Goal: Task Accomplishment & Management: Manage account settings

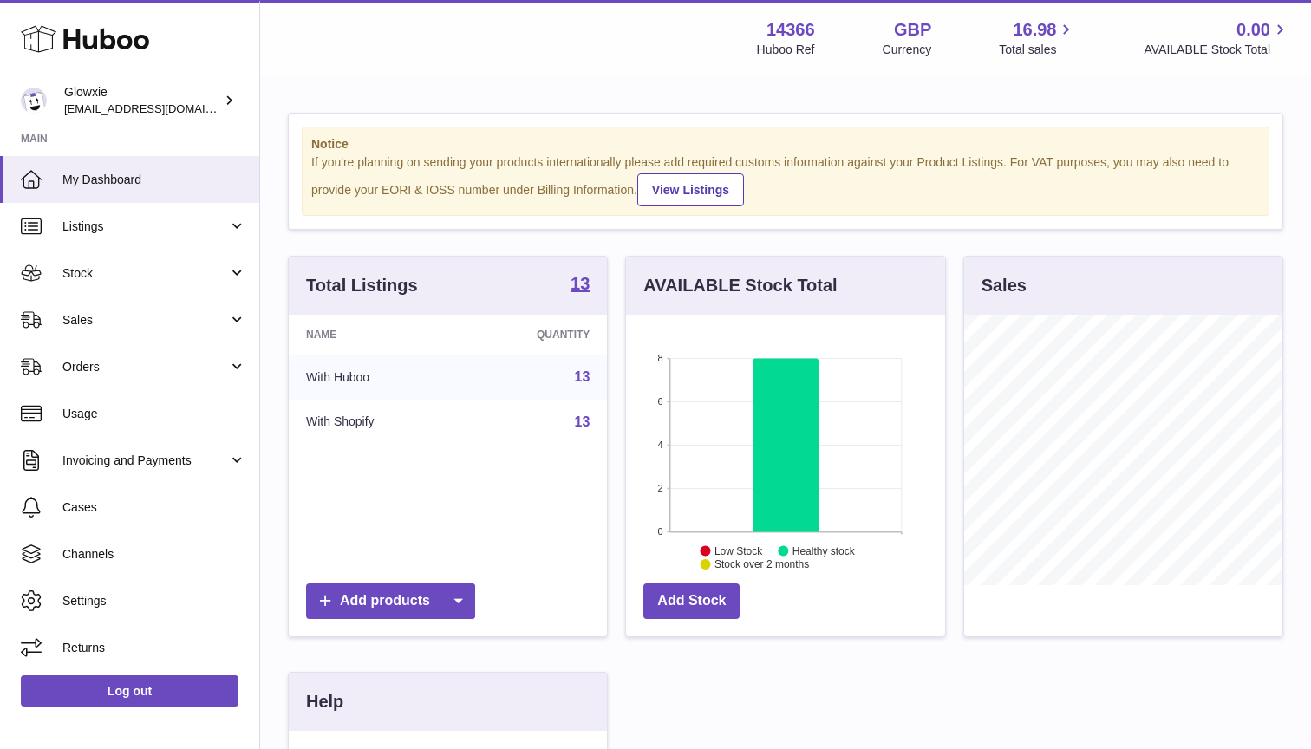
scroll to position [271, 319]
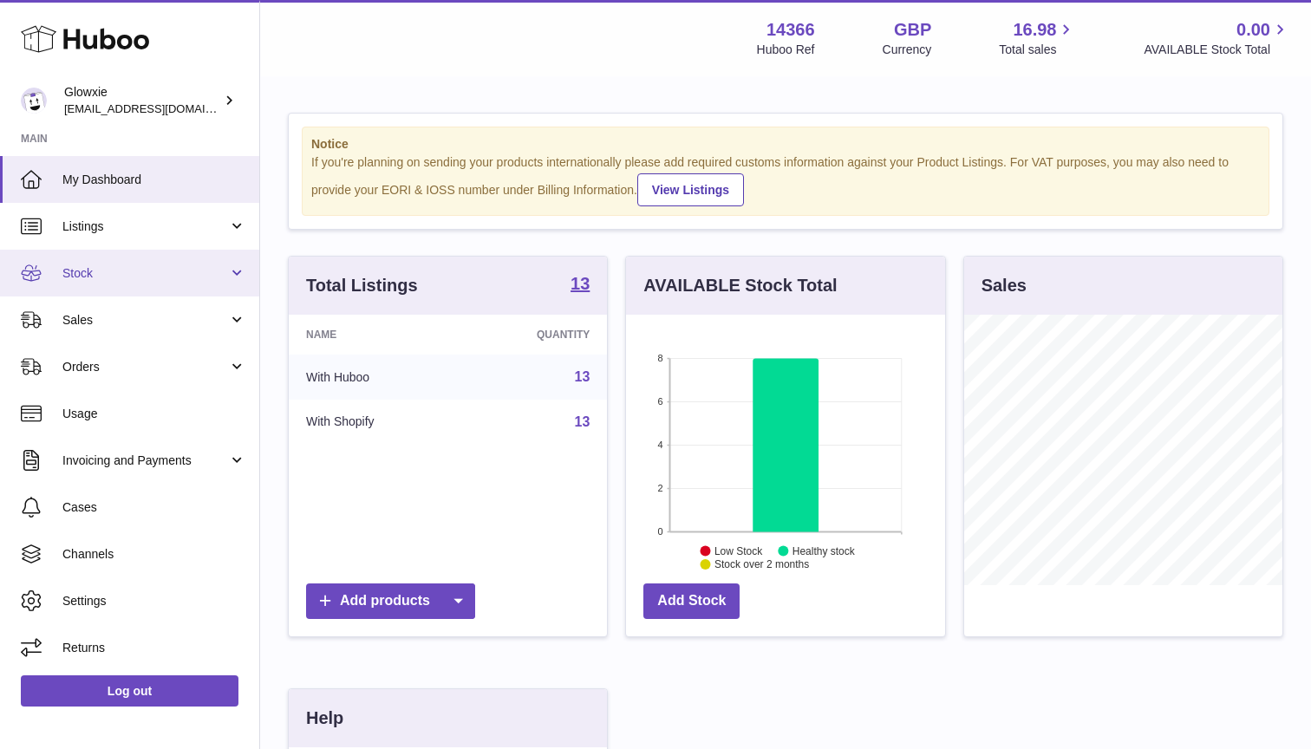
click at [173, 278] on span "Stock" at bounding box center [145, 273] width 166 height 16
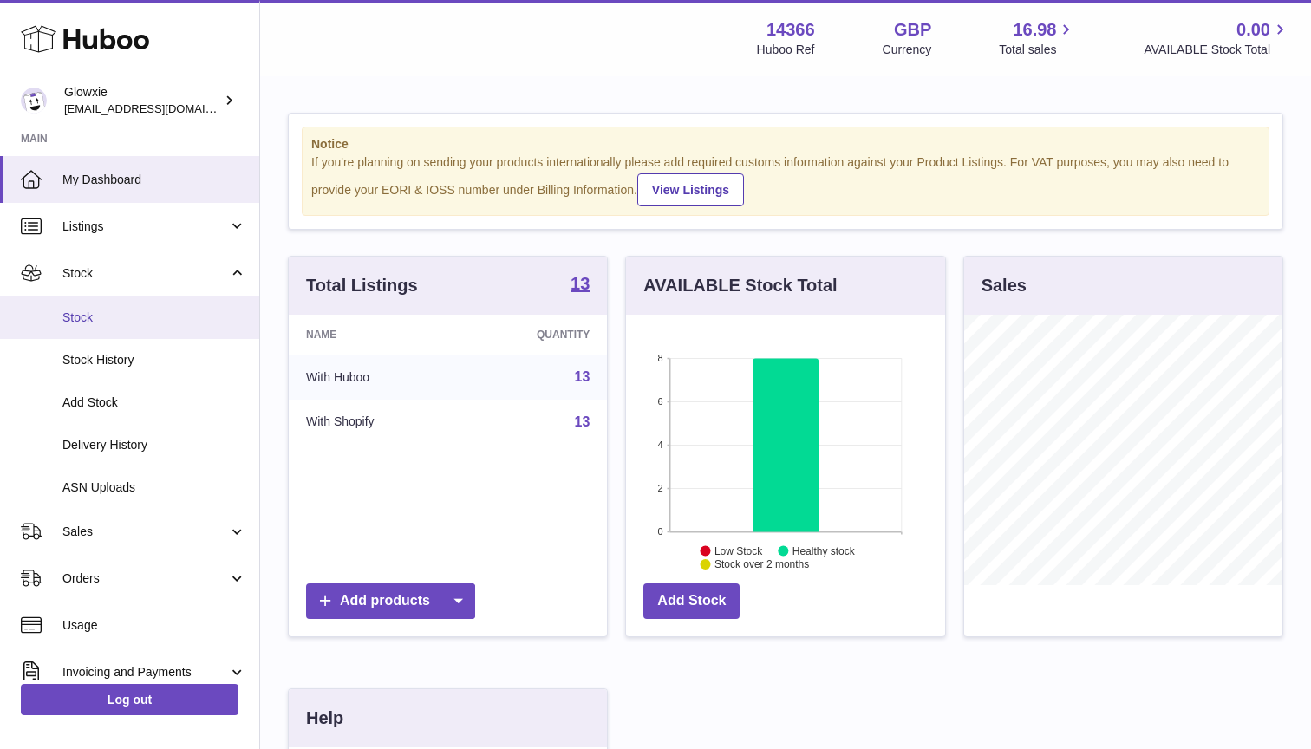
click at [181, 302] on link "Stock" at bounding box center [129, 318] width 259 height 42
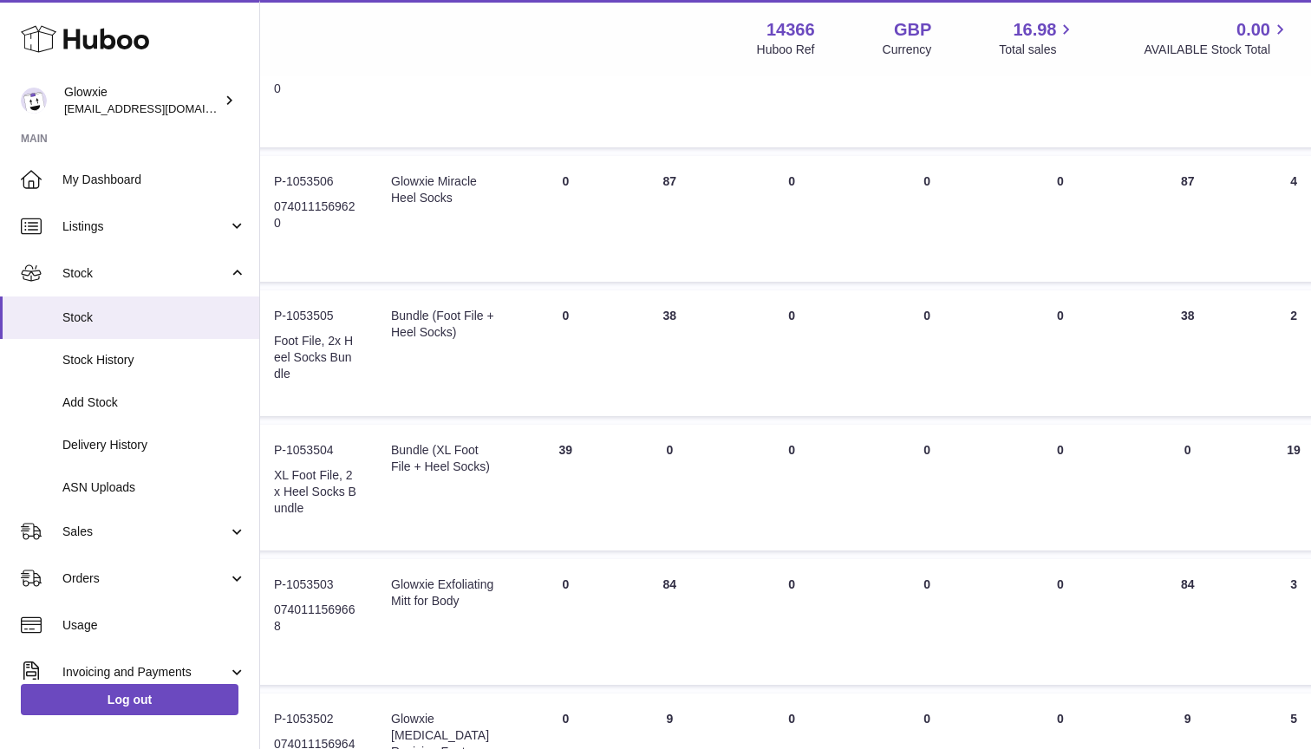
scroll to position [534, 0]
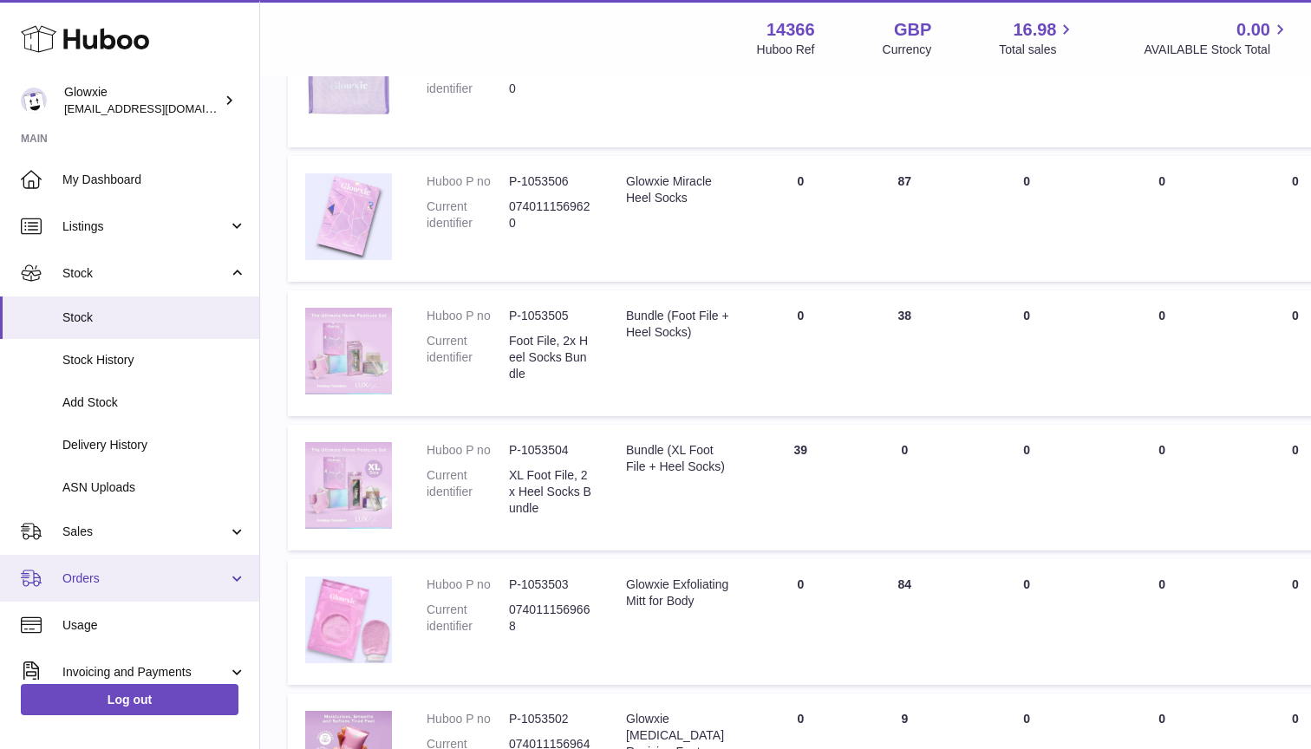
click at [111, 588] on link "Orders" at bounding box center [129, 578] width 259 height 47
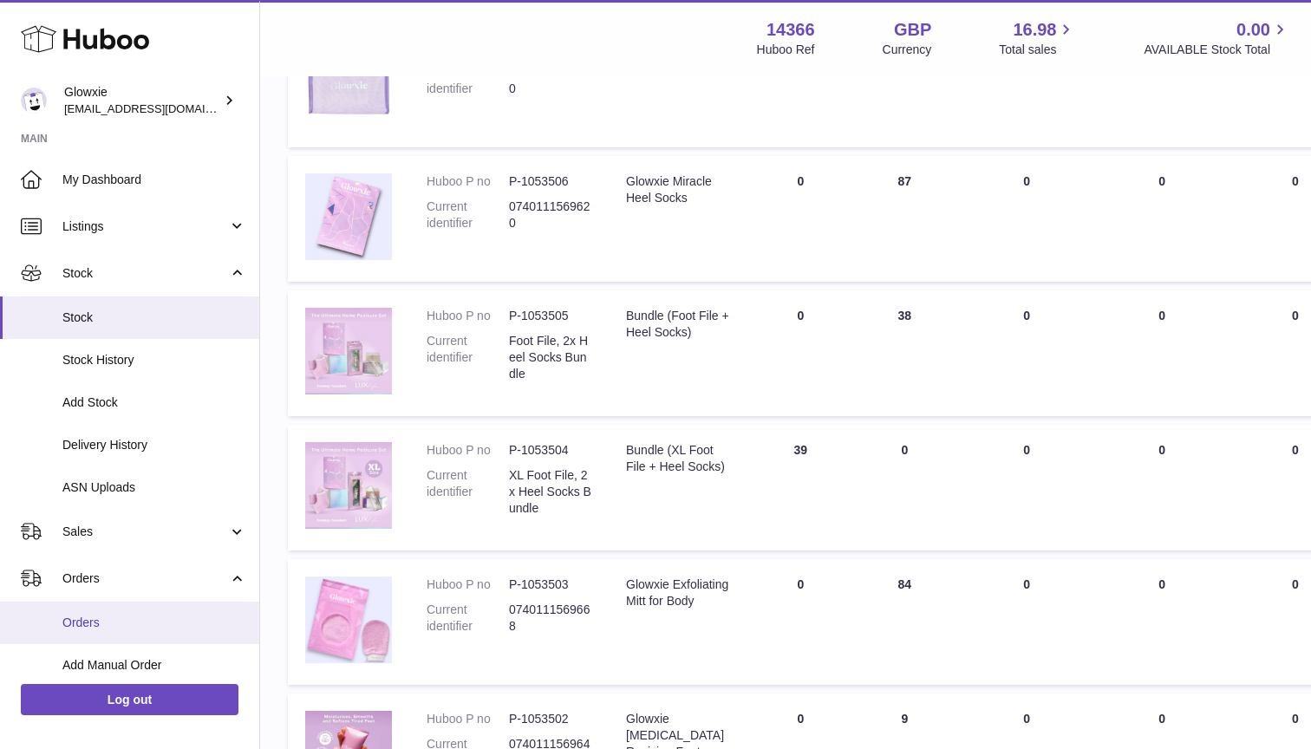
click at [156, 624] on span "Orders" at bounding box center [154, 623] width 184 height 16
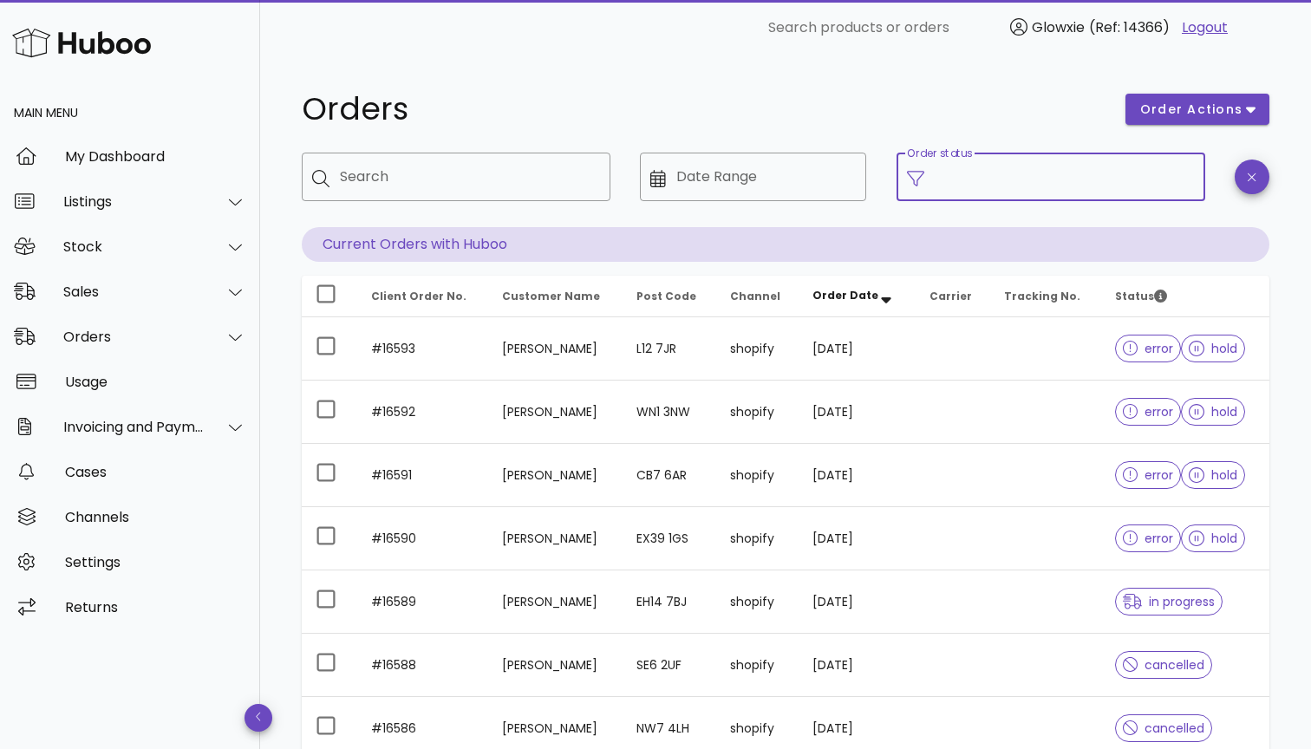
click at [1146, 180] on input "Order status" at bounding box center [1065, 177] width 260 height 28
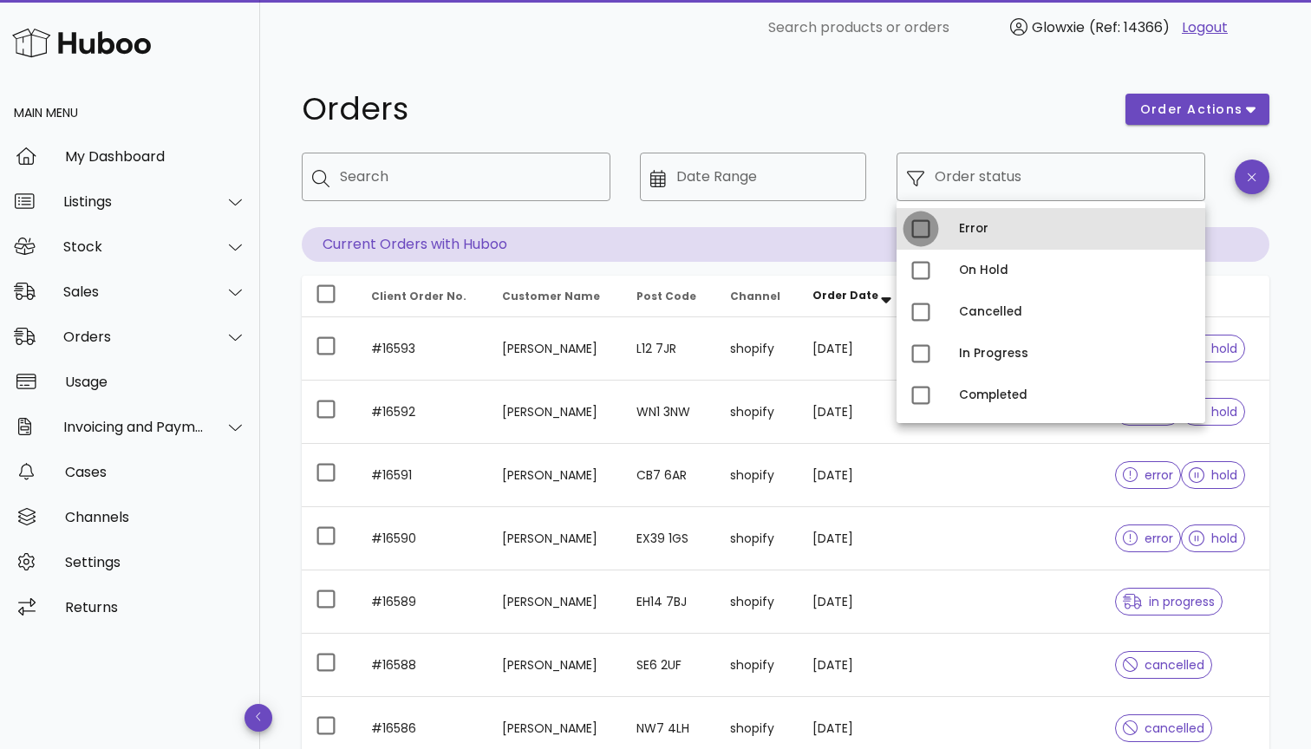
click at [922, 232] on div at bounding box center [920, 228] width 29 height 29
type input "**********"
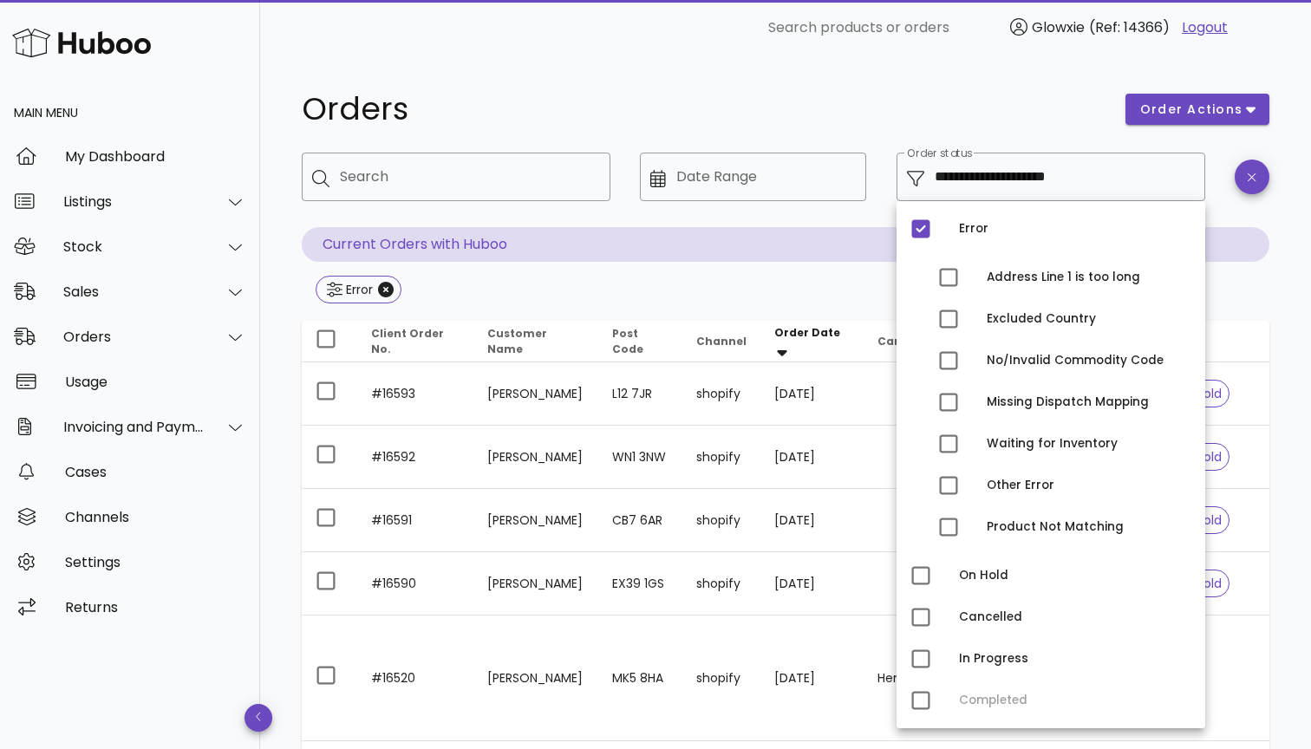
click at [1283, 170] on div "**********" at bounding box center [785, 746] width 1051 height 1380
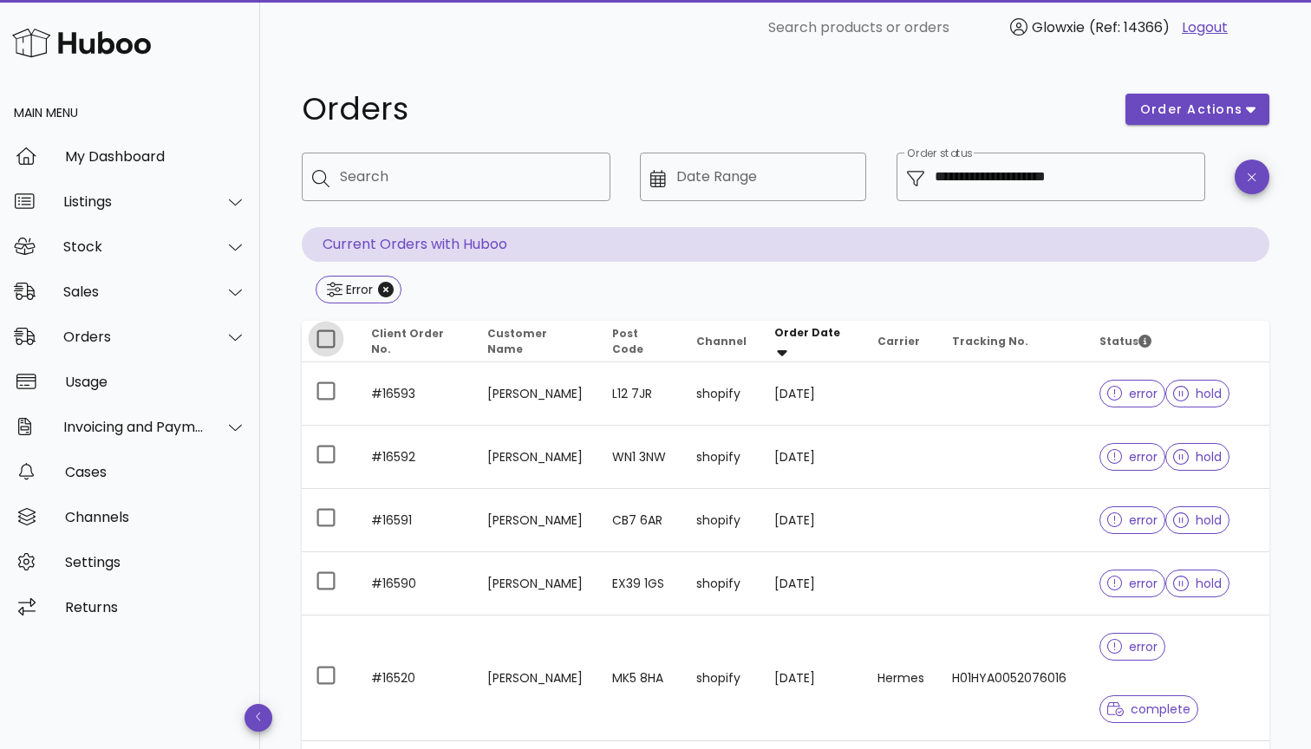
click at [325, 339] on div at bounding box center [325, 338] width 29 height 29
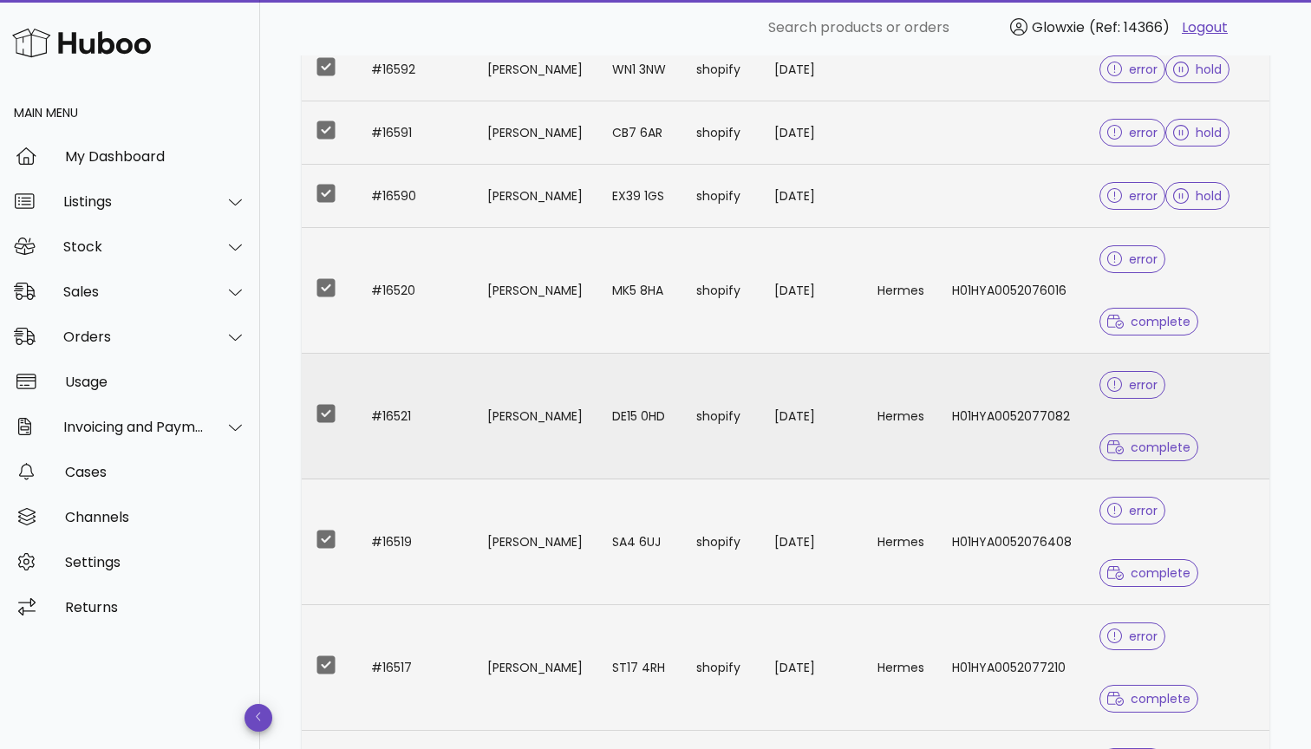
scroll to position [323, 0]
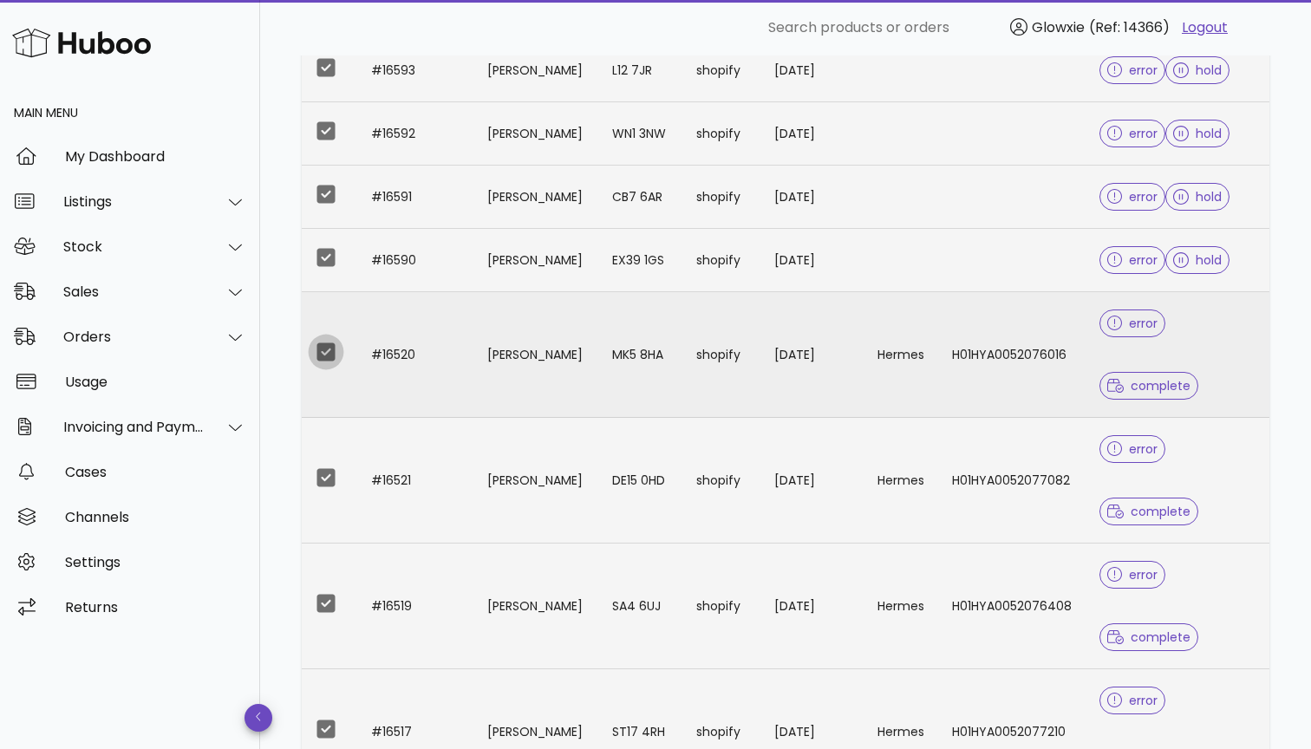
click at [327, 351] on div at bounding box center [325, 351] width 29 height 29
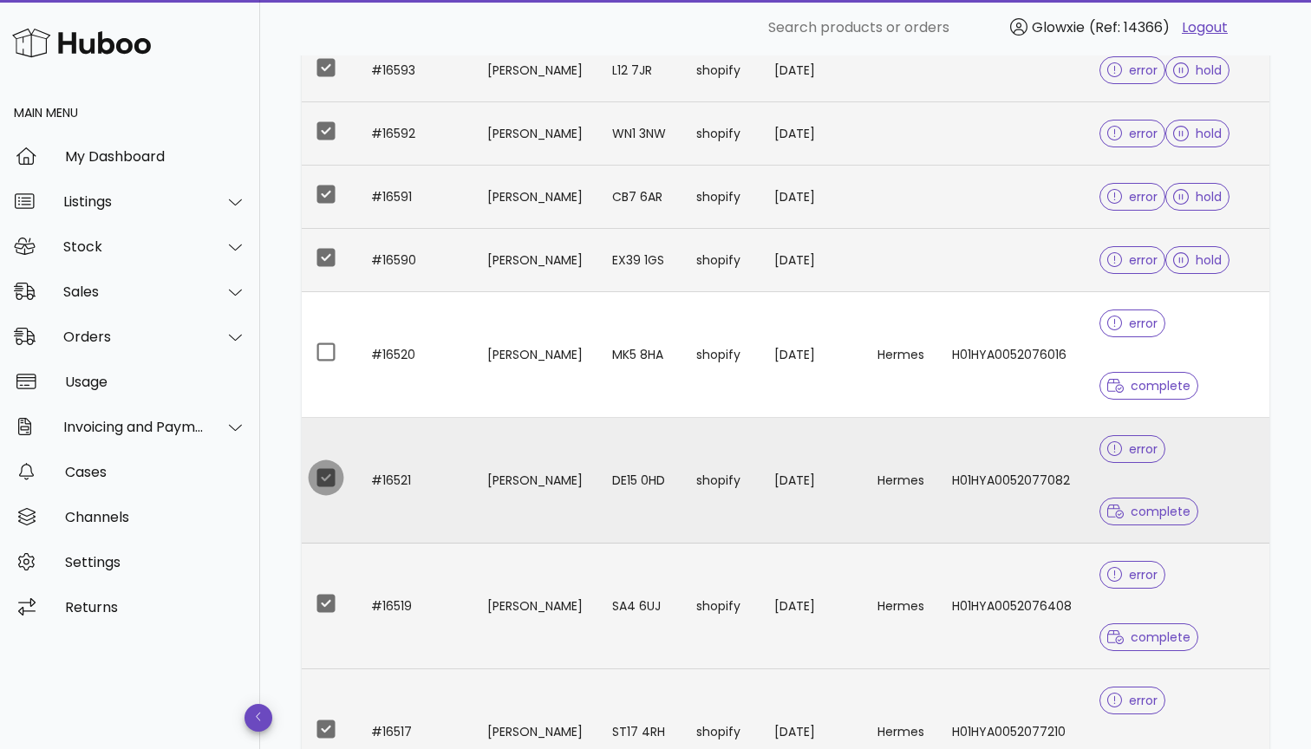
click at [333, 469] on div at bounding box center [325, 477] width 29 height 29
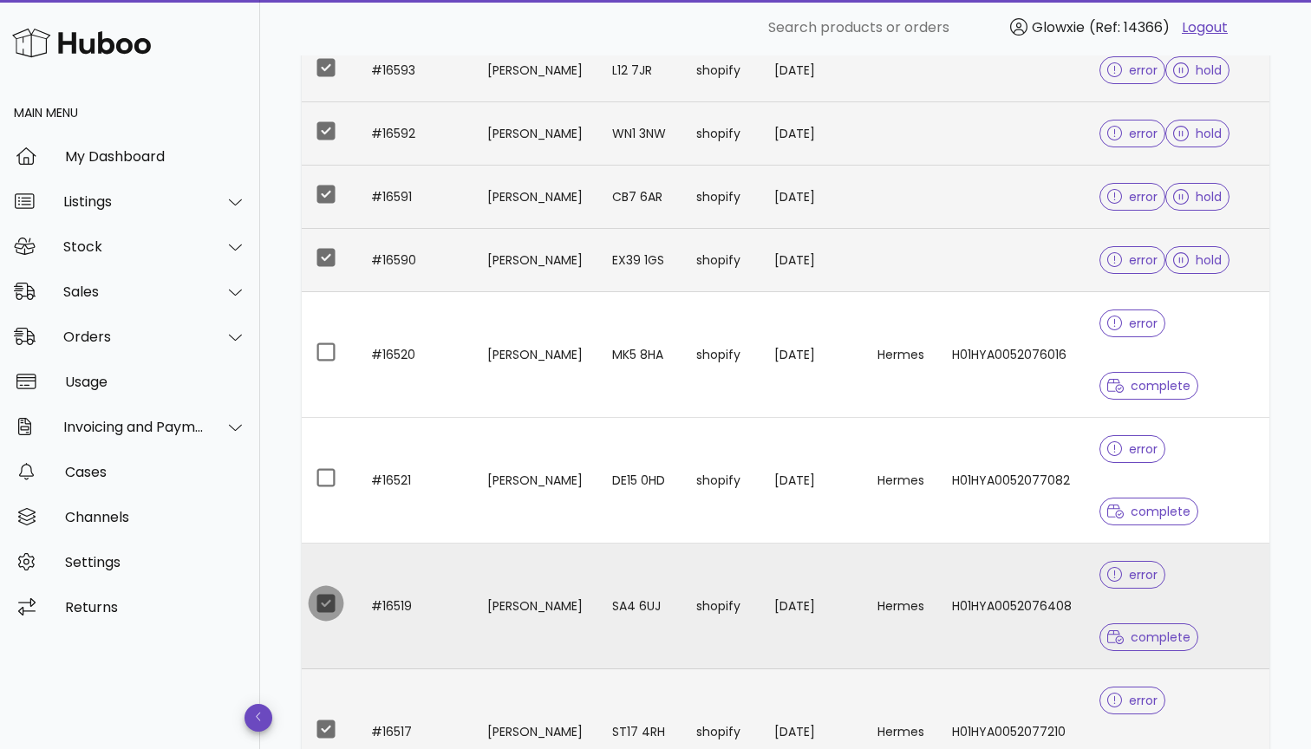
click at [330, 603] on div at bounding box center [325, 603] width 29 height 29
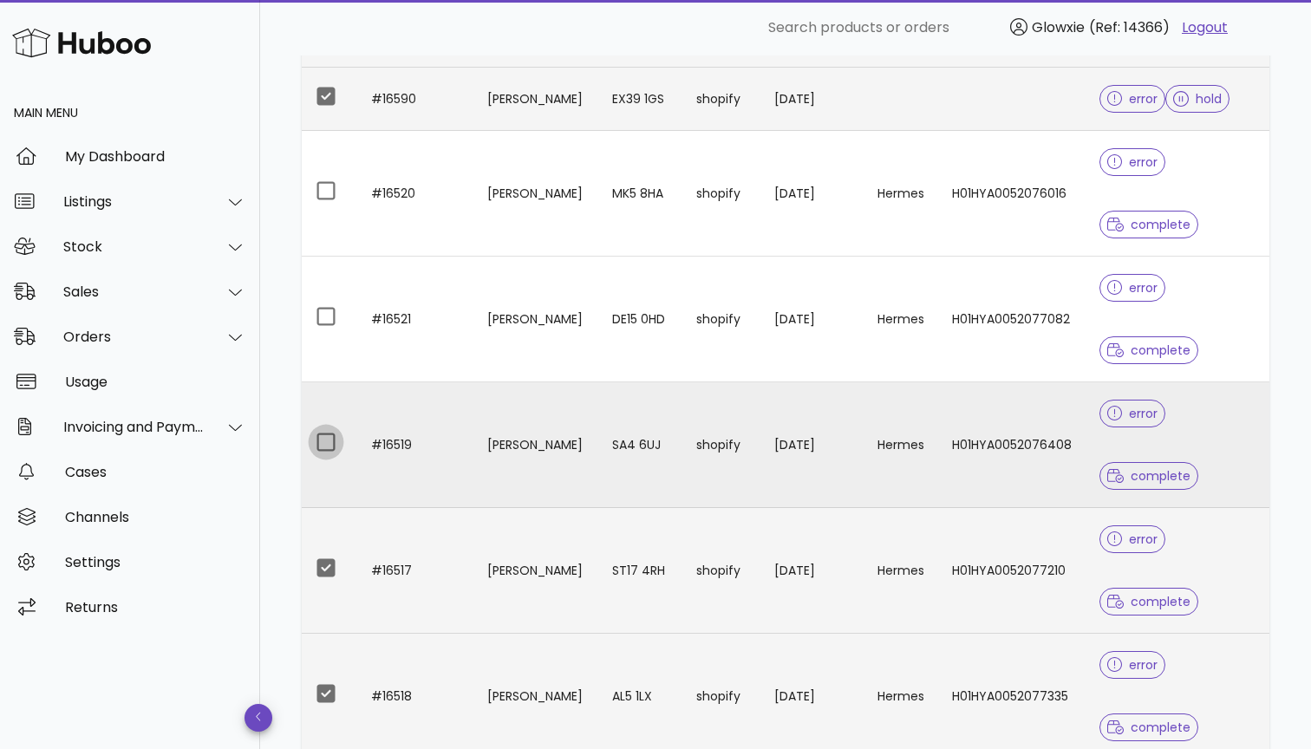
scroll to position [537, 0]
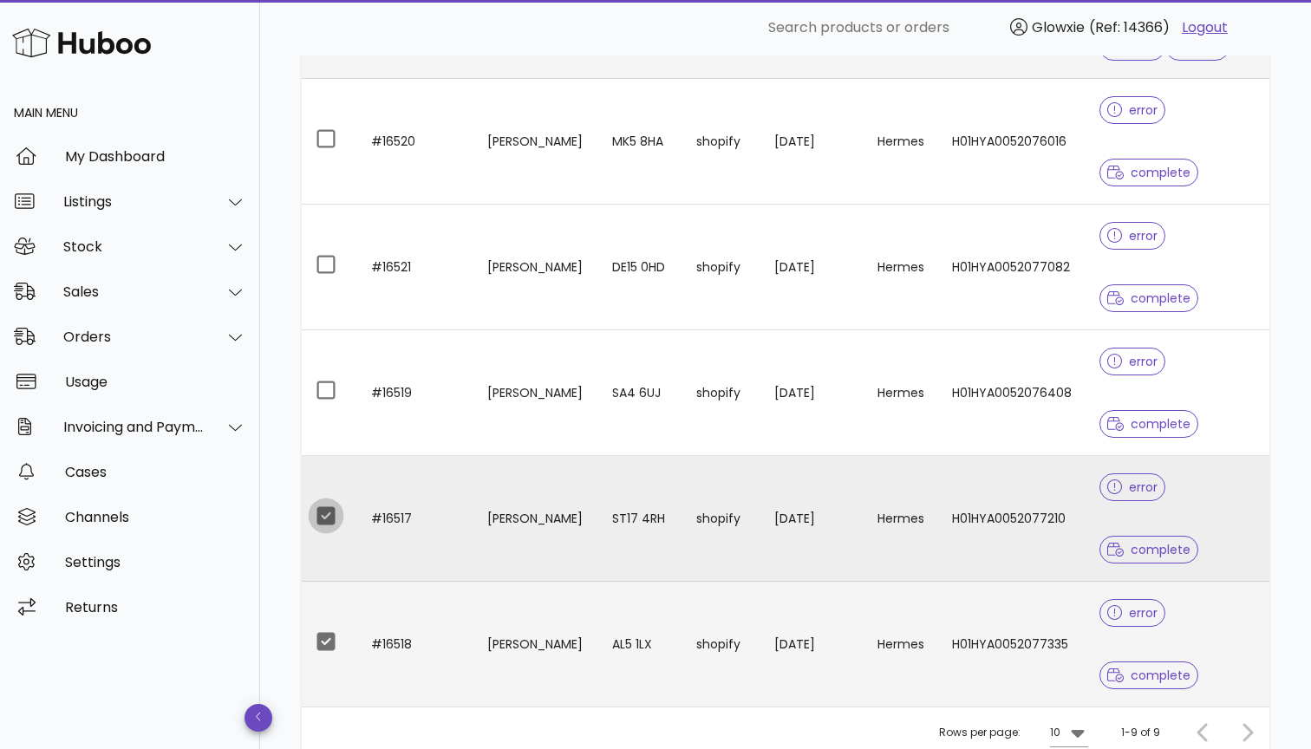
click at [319, 528] on div at bounding box center [325, 515] width 29 height 29
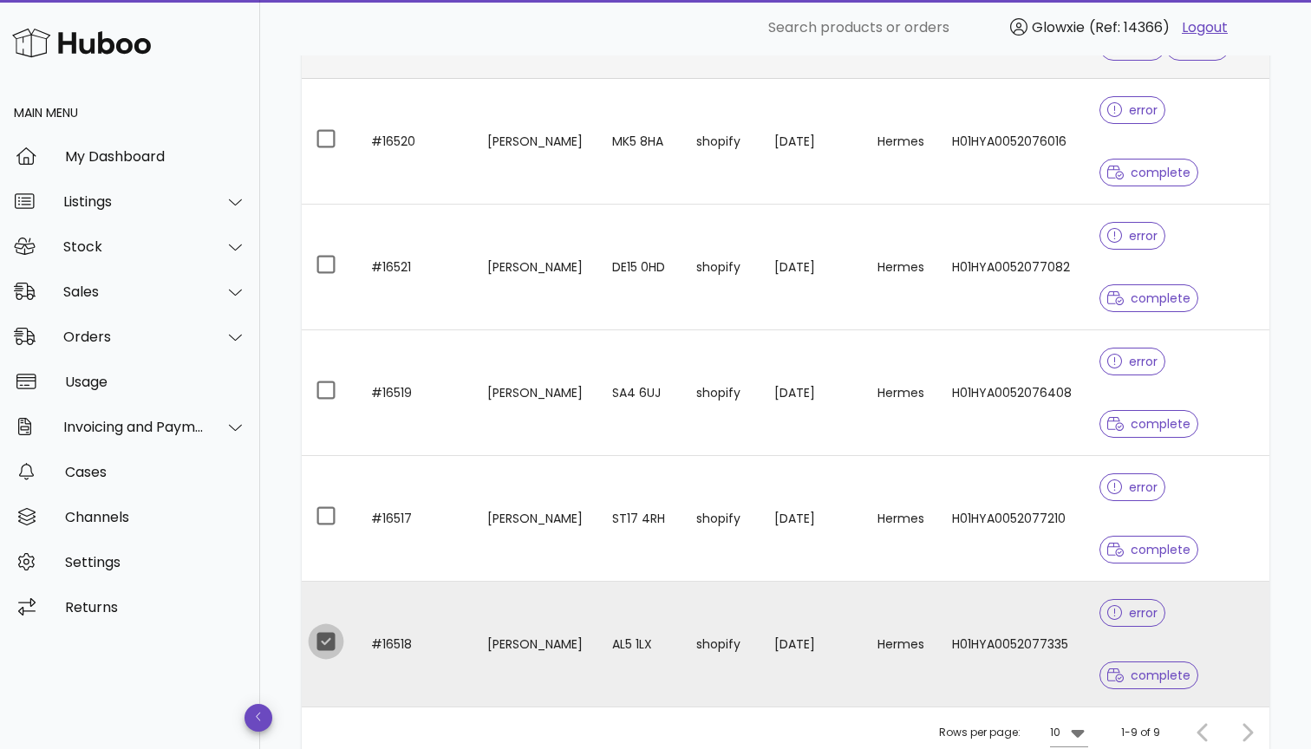
click at [328, 643] on div at bounding box center [325, 641] width 29 height 29
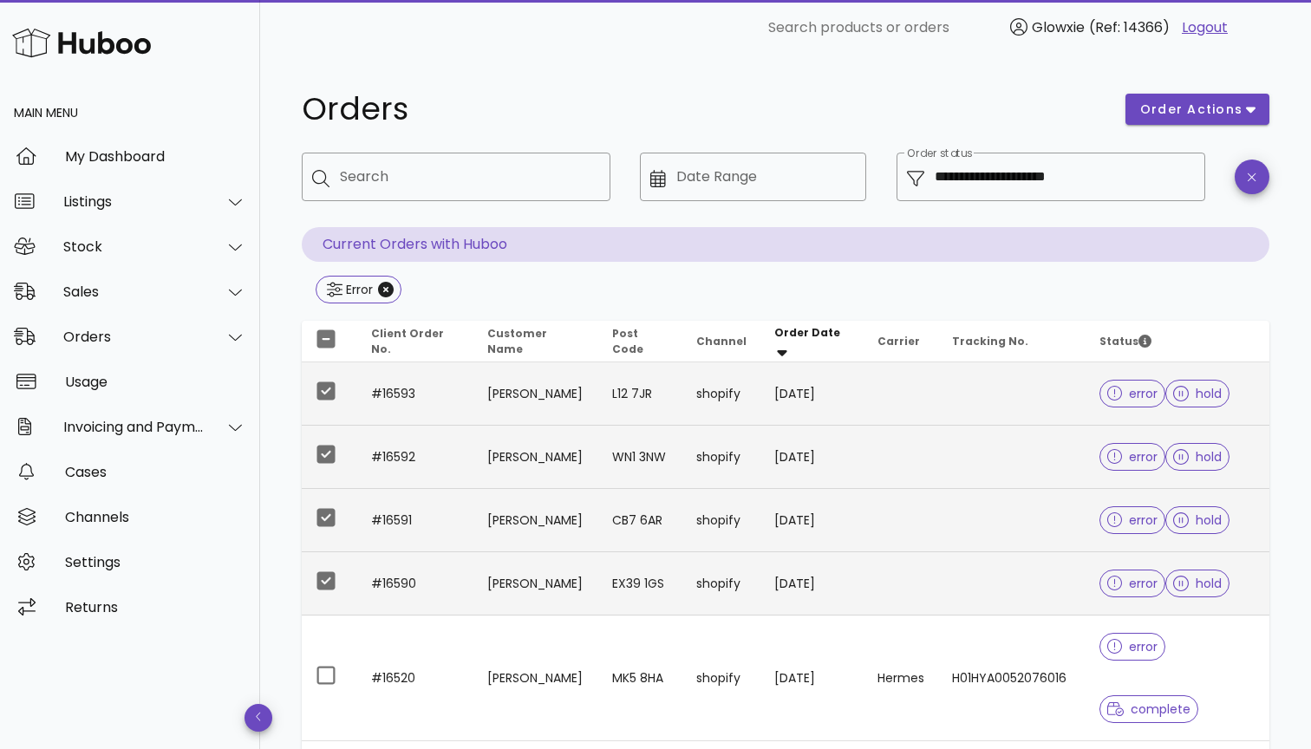
scroll to position [0, 0]
click at [1218, 96] on button "order actions" at bounding box center [1198, 109] width 144 height 31
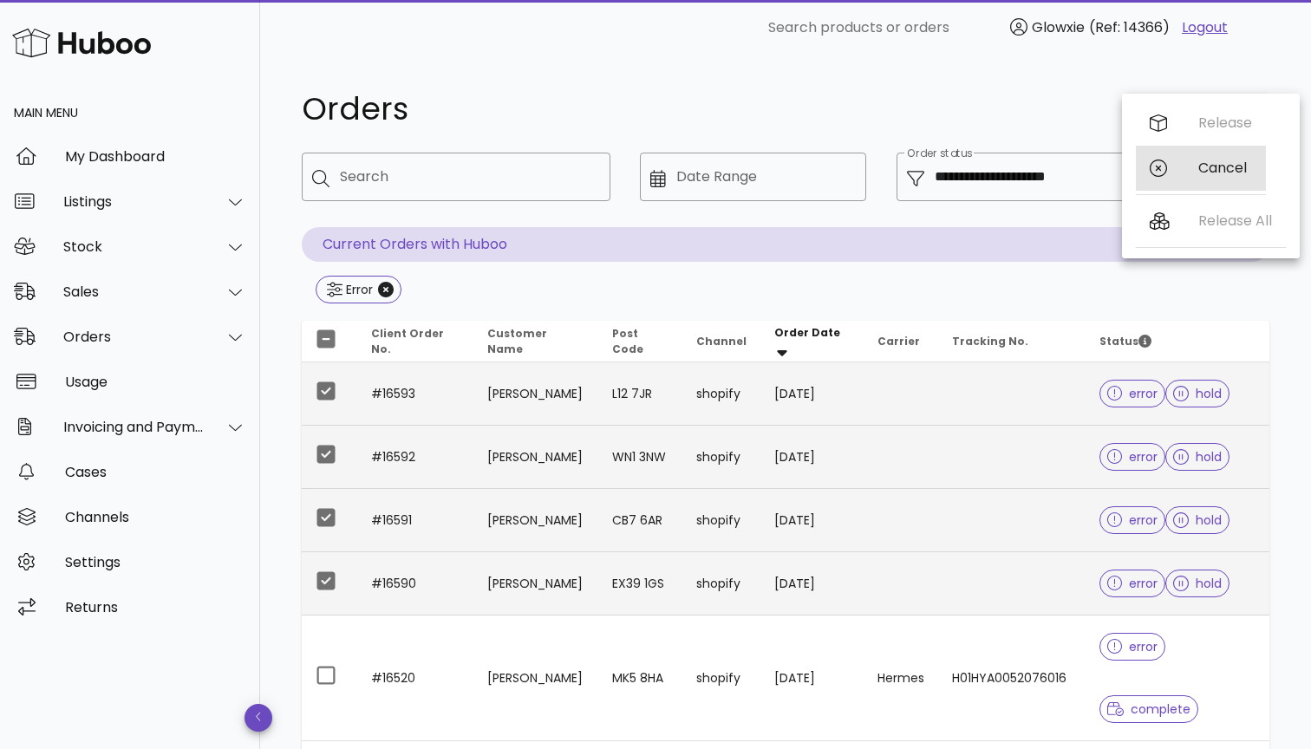
click at [1201, 155] on div "Cancel" at bounding box center [1201, 168] width 130 height 45
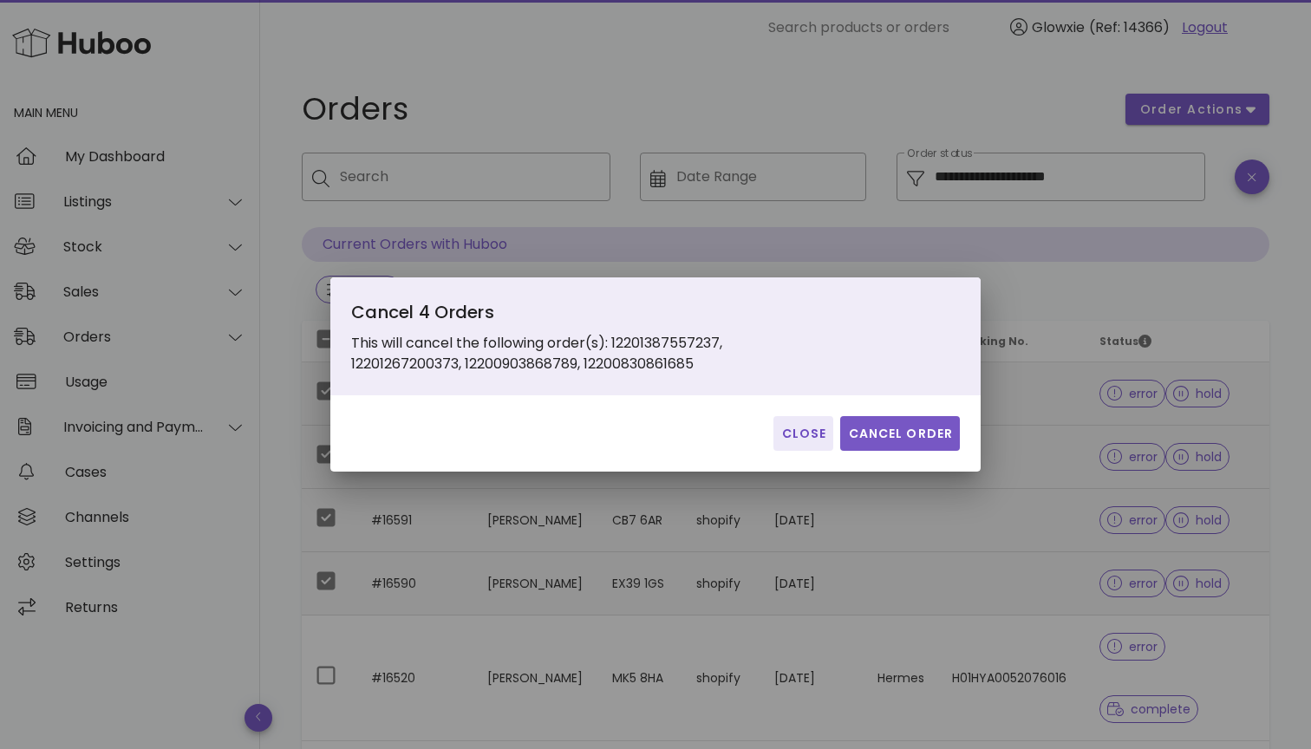
click at [941, 431] on span "Cancel Order" at bounding box center [900, 434] width 106 height 18
